Goal: Task Accomplishment & Management: Complete application form

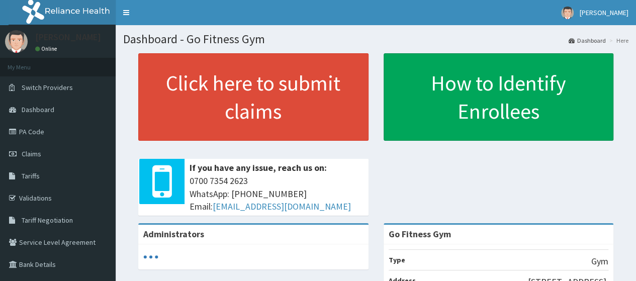
click at [60, 156] on link "Claims" at bounding box center [58, 154] width 116 height 22
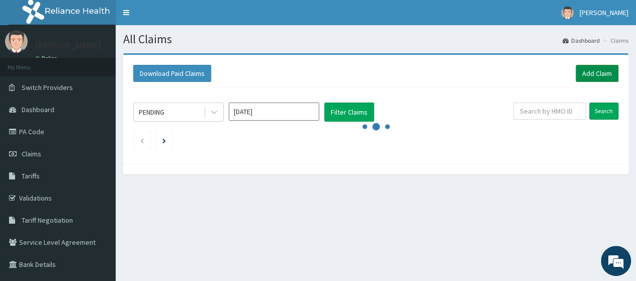
click at [583, 70] on link "Add Claim" at bounding box center [597, 73] width 43 height 17
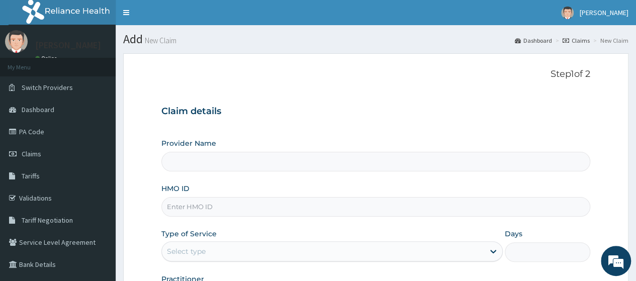
click at [272, 211] on input "HMO ID" at bounding box center [375, 207] width 429 height 20
type input "Go Fitness Gym"
type input "1"
type input "t"
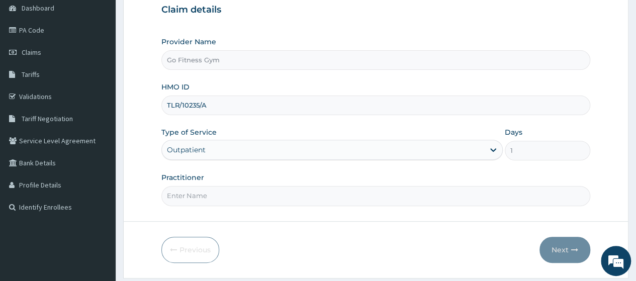
scroll to position [102, 0]
type input "TLR/10235/A"
click at [247, 192] on input "Practitioner" at bounding box center [375, 196] width 429 height 20
type input "Gofitness centre"
click at [558, 248] on button "Next" at bounding box center [565, 250] width 51 height 26
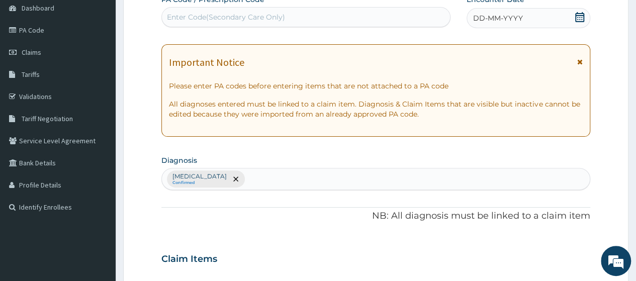
click at [358, 17] on div "Enter Code(Secondary Care Only)" at bounding box center [306, 17] width 288 height 16
type input "PA/913E4E"
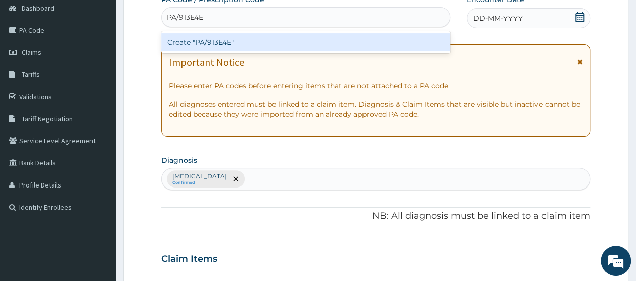
click at [286, 47] on div "Create "PA/913E4E"" at bounding box center [305, 42] width 289 height 18
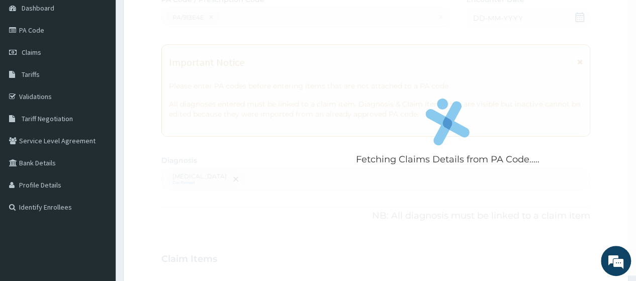
click at [243, 15] on div "Fetching Claims Details from PA Code....." at bounding box center [447, 134] width 573 height 281
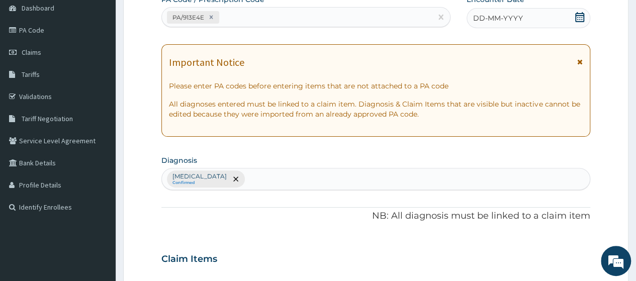
click at [233, 20] on div "PA/913E4E" at bounding box center [297, 17] width 270 height 17
type input "PA/5423C7"
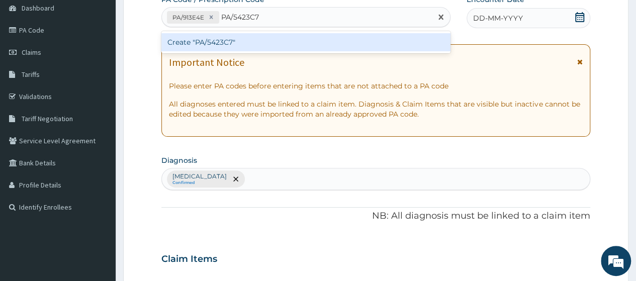
click at [299, 39] on div "Create "PA/5423C7"" at bounding box center [305, 42] width 289 height 18
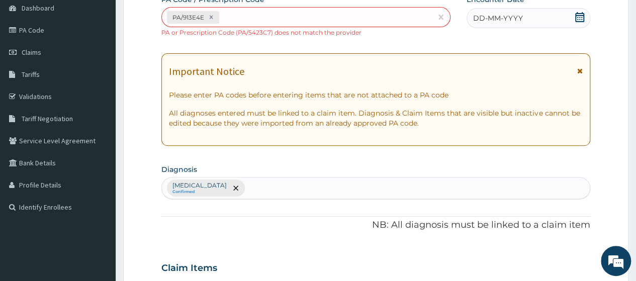
click at [580, 20] on icon at bounding box center [580, 17] width 10 height 10
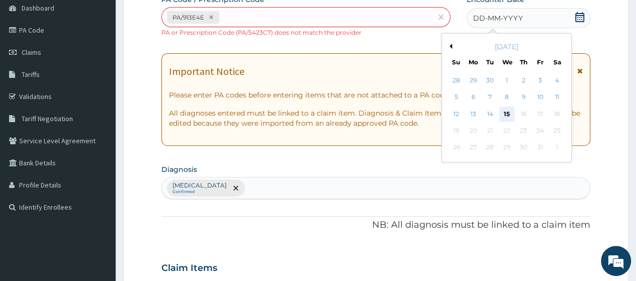
click at [510, 116] on div "15" at bounding box center [506, 114] width 15 height 15
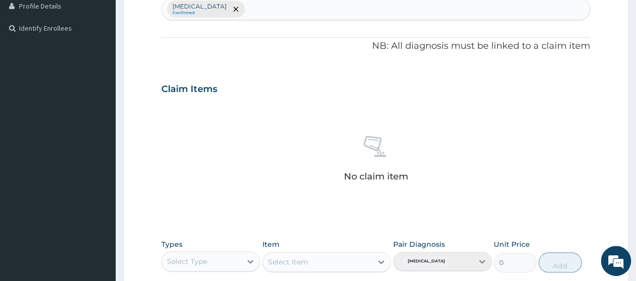
scroll to position [335, 0]
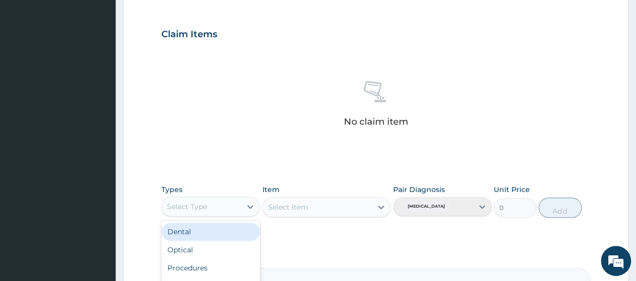
click at [201, 211] on div "Select Type" at bounding box center [201, 207] width 79 height 16
type input "GYM"
click at [218, 233] on div "Gym" at bounding box center [210, 232] width 99 height 18
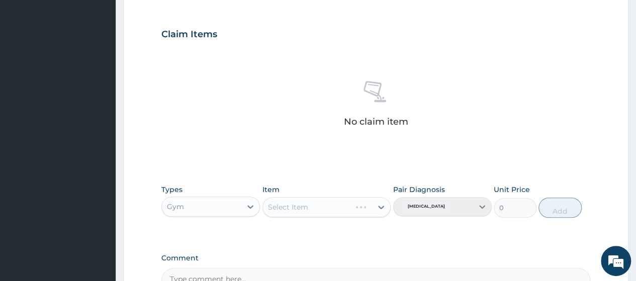
click at [325, 209] on div "Select Item" at bounding box center [326, 207] width 129 height 20
click at [325, 209] on div "Select Item" at bounding box center [318, 207] width 110 height 16
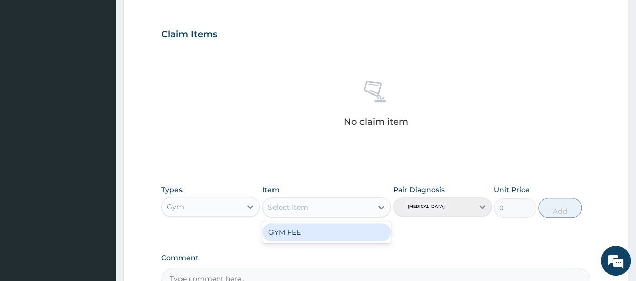
click at [326, 228] on div "GYM FEE" at bounding box center [326, 232] width 129 height 18
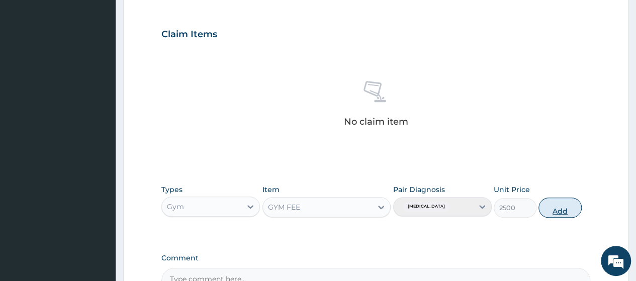
click at [564, 204] on button "Add" at bounding box center [560, 208] width 43 height 20
type input "0"
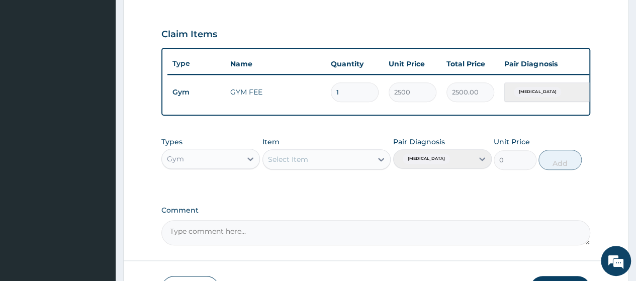
scroll to position [411, 0]
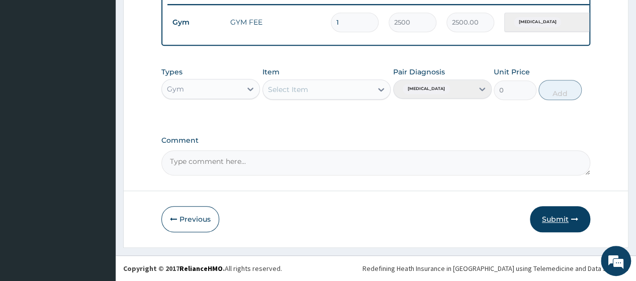
click at [560, 215] on button "Submit" at bounding box center [560, 219] width 60 height 26
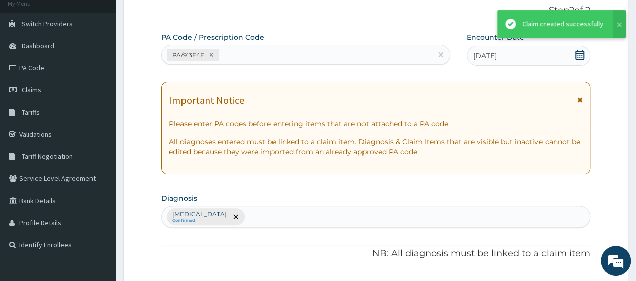
scroll to position [402, 0]
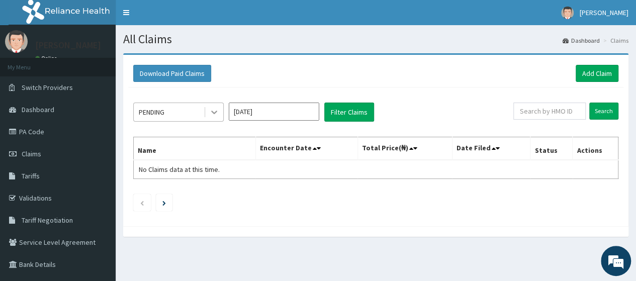
click at [220, 111] on div at bounding box center [214, 112] width 18 height 18
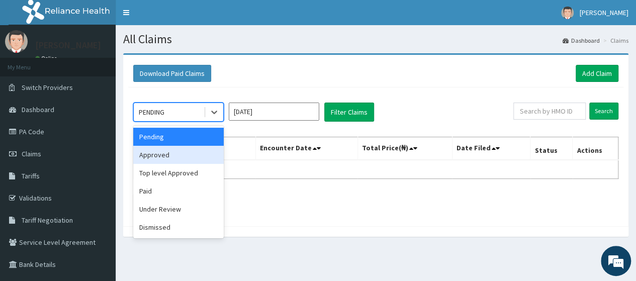
click at [190, 149] on div "Approved" at bounding box center [178, 155] width 91 height 18
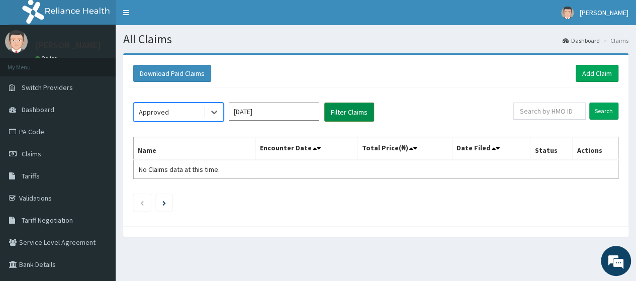
click at [352, 114] on button "Filter Claims" at bounding box center [349, 112] width 50 height 19
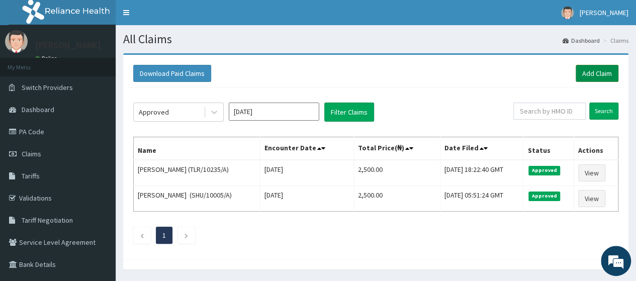
click at [589, 75] on link "Add Claim" at bounding box center [597, 73] width 43 height 17
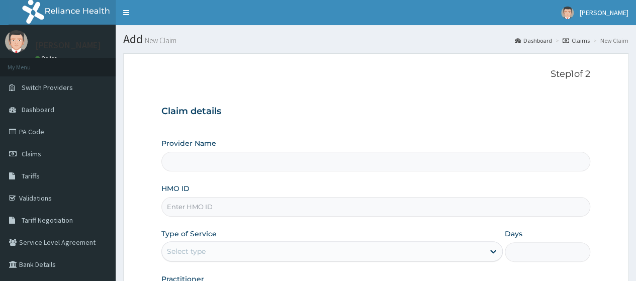
click at [247, 212] on input "HMO ID" at bounding box center [375, 207] width 429 height 20
type input "TRL"
type input "Go Fitness Gym"
type input "1"
type input "TRL/10065/A"
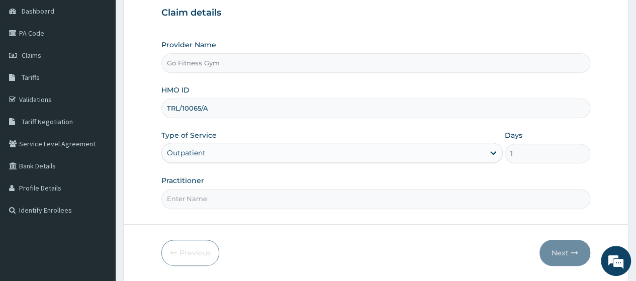
scroll to position [130, 0]
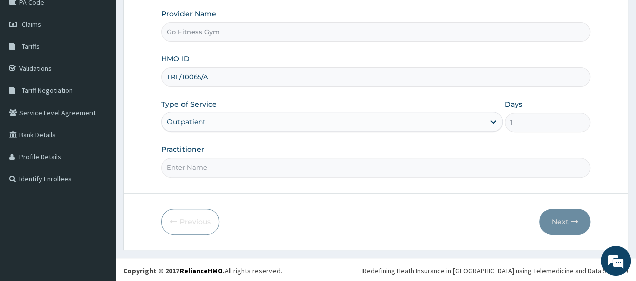
click at [308, 171] on input "Practitioner" at bounding box center [375, 168] width 429 height 20
type input "[GEOGRAPHIC_DATA]"
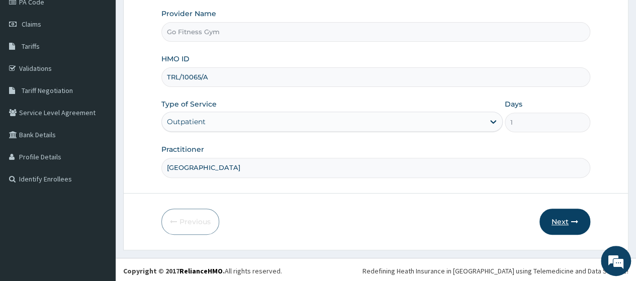
scroll to position [0, 0]
click at [551, 219] on button "Next" at bounding box center [565, 222] width 51 height 26
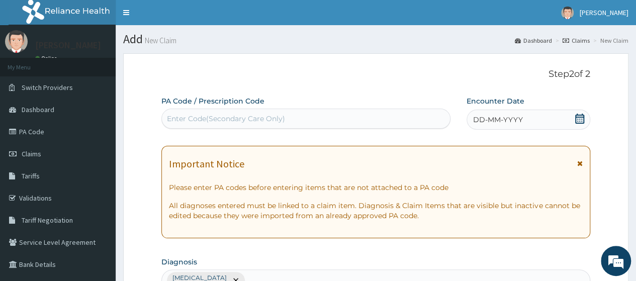
click at [357, 116] on div "Enter Code(Secondary Care Only)" at bounding box center [306, 119] width 288 height 16
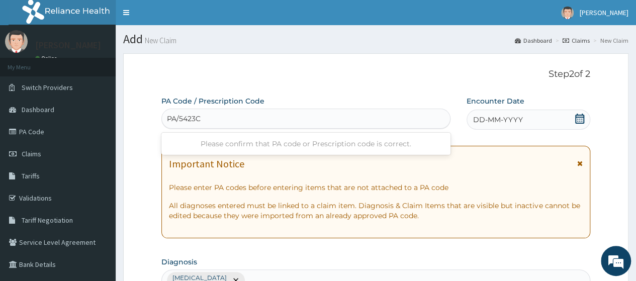
type input "PA/5423C7"
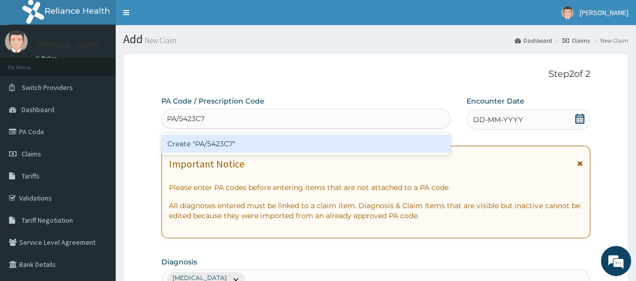
click at [332, 139] on div "Create "PA/5423C7"" at bounding box center [305, 144] width 289 height 18
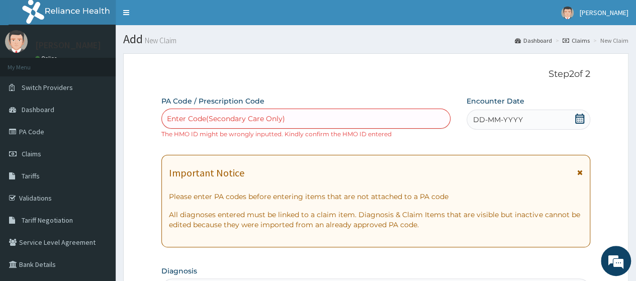
click at [578, 117] on icon at bounding box center [579, 119] width 9 height 10
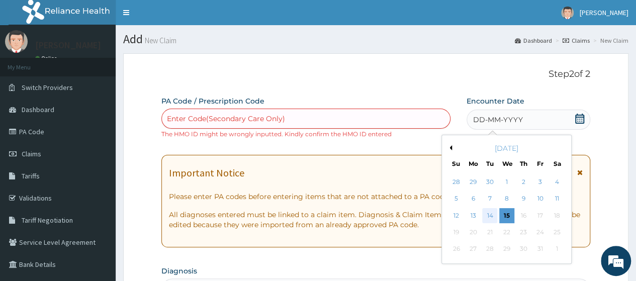
click at [485, 214] on div "14" at bounding box center [489, 215] width 15 height 15
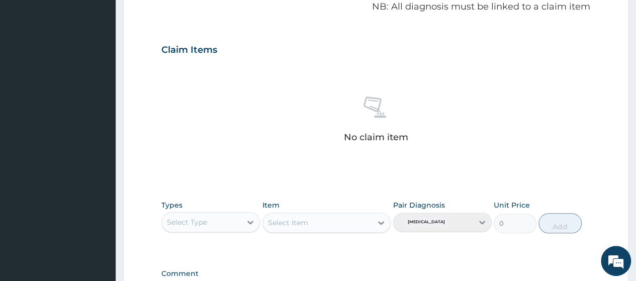
scroll to position [451, 0]
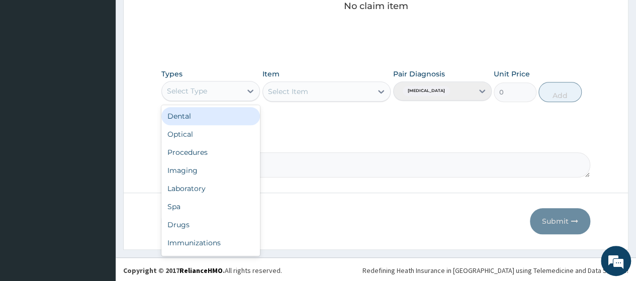
click at [226, 93] on div "Select Type" at bounding box center [201, 91] width 79 height 16
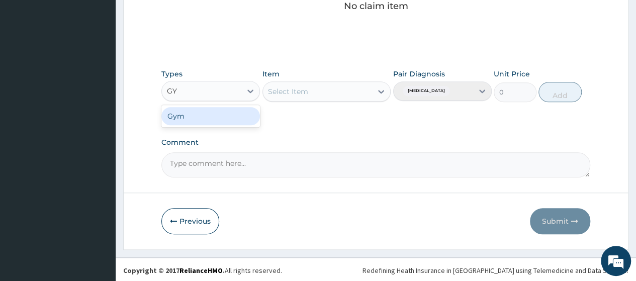
type input "GYM"
click at [193, 110] on div "Gym" at bounding box center [210, 116] width 99 height 18
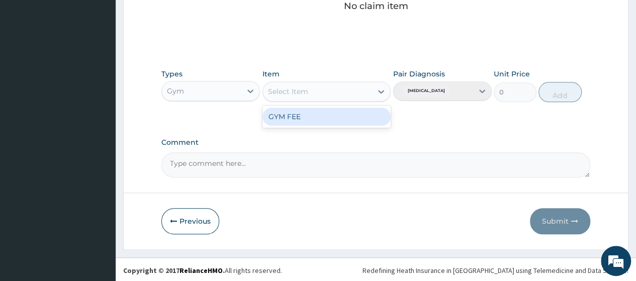
click at [316, 96] on div "Select Item" at bounding box center [318, 91] width 110 height 16
click at [317, 112] on div "GYM FEE" at bounding box center [326, 117] width 129 height 18
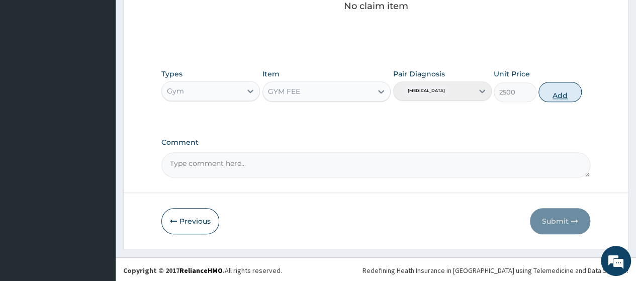
click at [565, 88] on button "Add" at bounding box center [560, 92] width 43 height 20
type input "0"
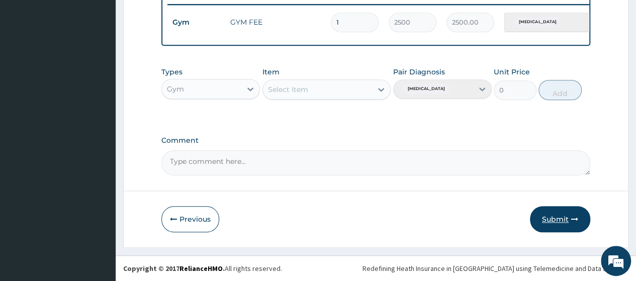
click at [564, 216] on button "Submit" at bounding box center [560, 219] width 60 height 26
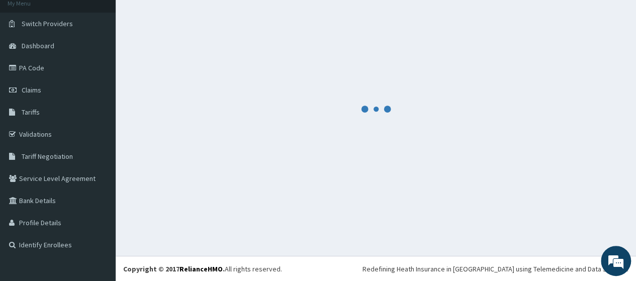
scroll to position [402, 0]
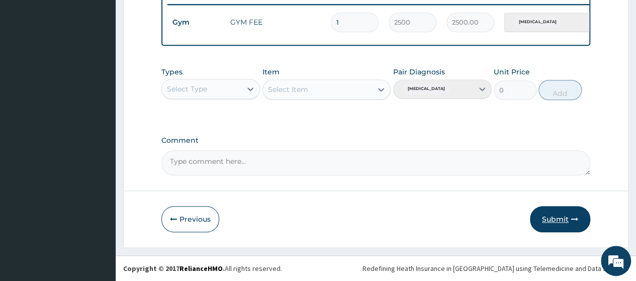
click at [549, 218] on button "Submit" at bounding box center [560, 219] width 60 height 26
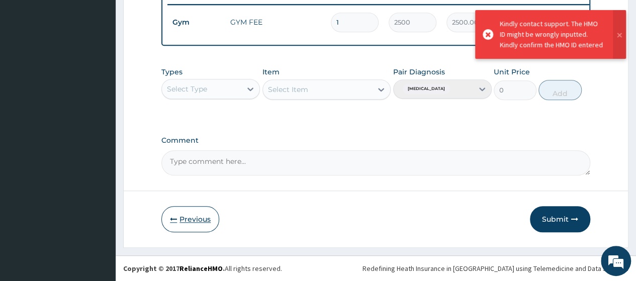
click at [185, 218] on button "Previous" at bounding box center [190, 219] width 58 height 26
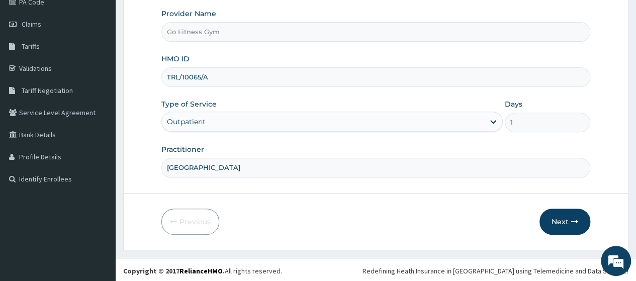
click at [232, 68] on input "TRL/10065/A" at bounding box center [375, 77] width 429 height 20
click at [200, 77] on input "TRL/10065/A" at bounding box center [375, 77] width 429 height 20
type input "TRL/10235/A"
click at [566, 225] on button "Next" at bounding box center [565, 222] width 51 height 26
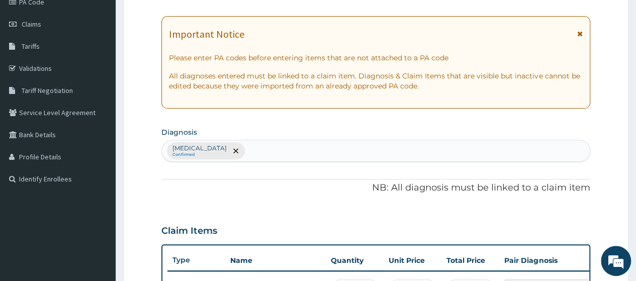
scroll to position [402, 0]
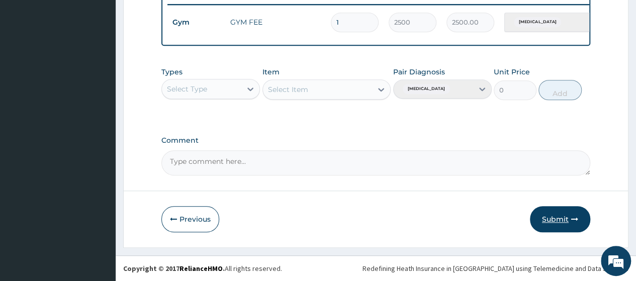
click at [576, 216] on icon "button" at bounding box center [574, 219] width 7 height 7
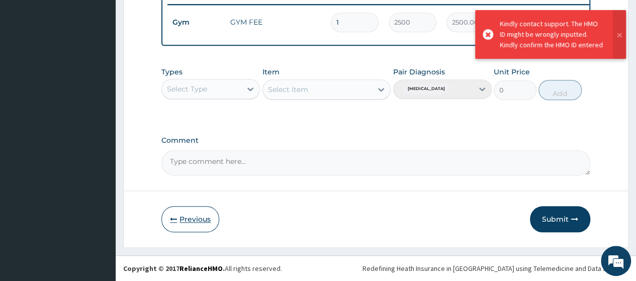
click at [177, 216] on button "Previous" at bounding box center [190, 219] width 58 height 26
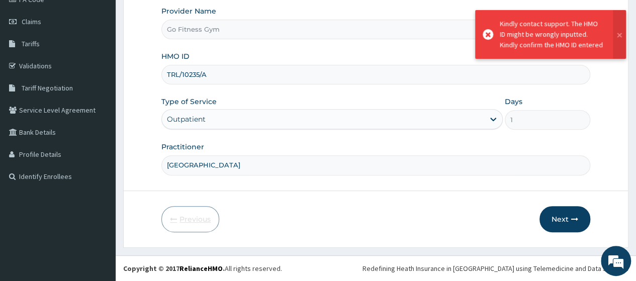
scroll to position [130, 0]
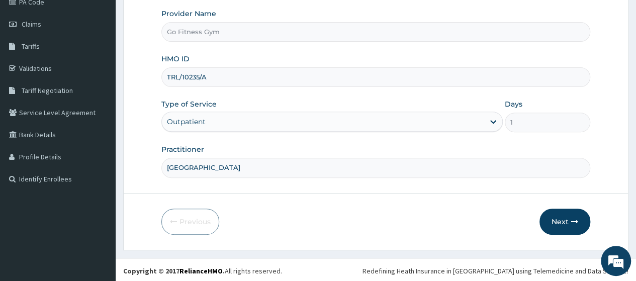
click at [174, 75] on input "TRL/10235/A" at bounding box center [375, 77] width 429 height 20
click at [175, 75] on input "TL/10235/A" at bounding box center [375, 77] width 429 height 20
type input "TLR/10235/A"
click at [569, 224] on button "Next" at bounding box center [565, 222] width 51 height 26
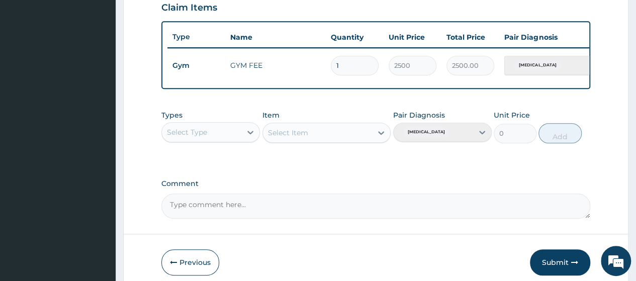
scroll to position [402, 0]
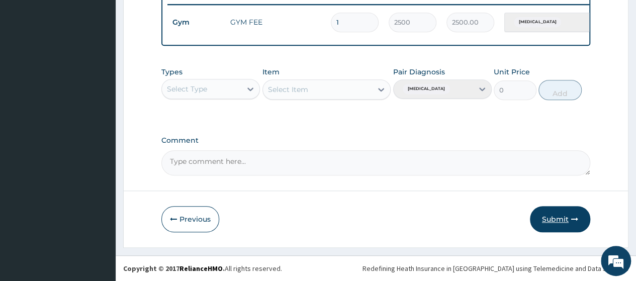
click at [556, 223] on button "Submit" at bounding box center [560, 219] width 60 height 26
